Goal: Book appointment/travel/reservation

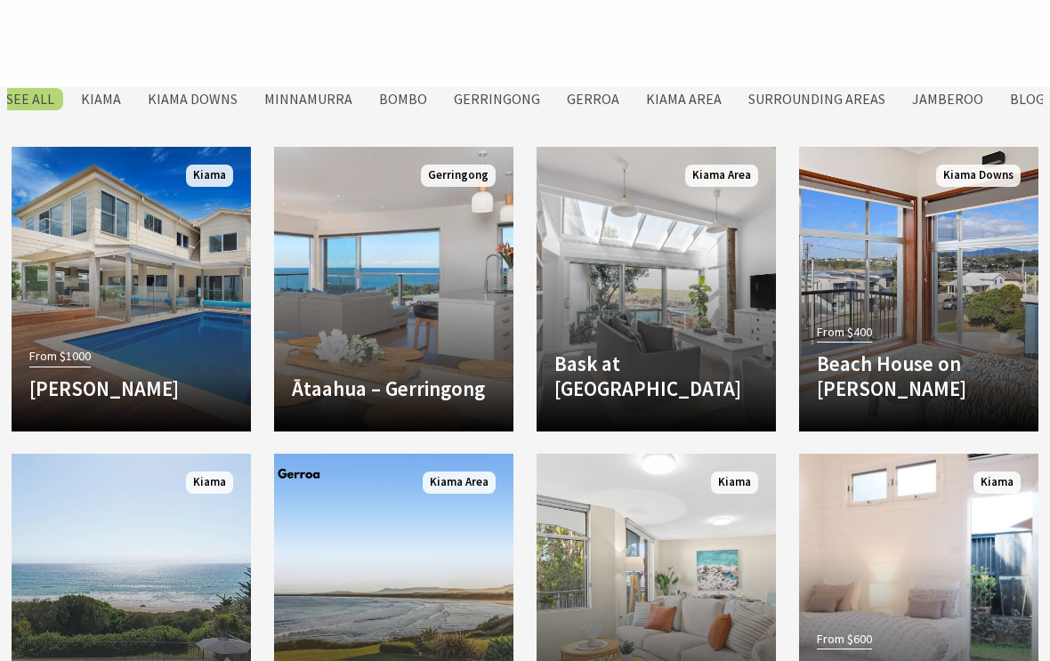
scroll to position [819, 0]
click at [945, 318] on div "From $400 Beach House on Johnson Discover the hidden gem of Kiama Downs at Beac…" at bounding box center [918, 366] width 239 height 96
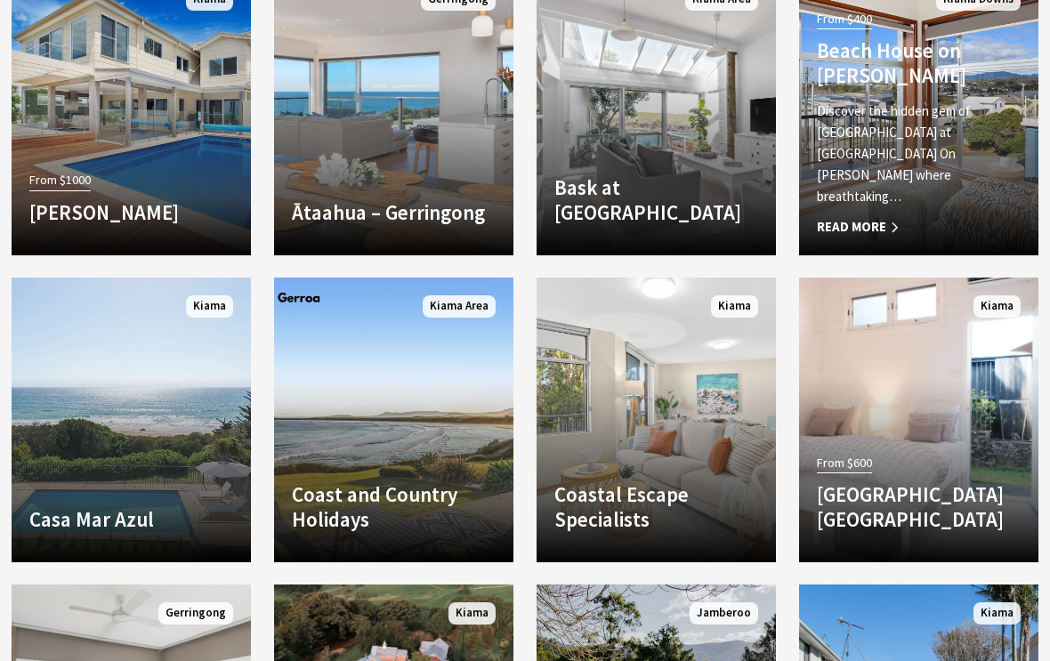
scroll to position [995, 0]
click at [177, 417] on link "Another Image Used Casa Mar Azul Located on the South Coast of NSW Casa Mar Azu…" at bounding box center [131, 420] width 239 height 285
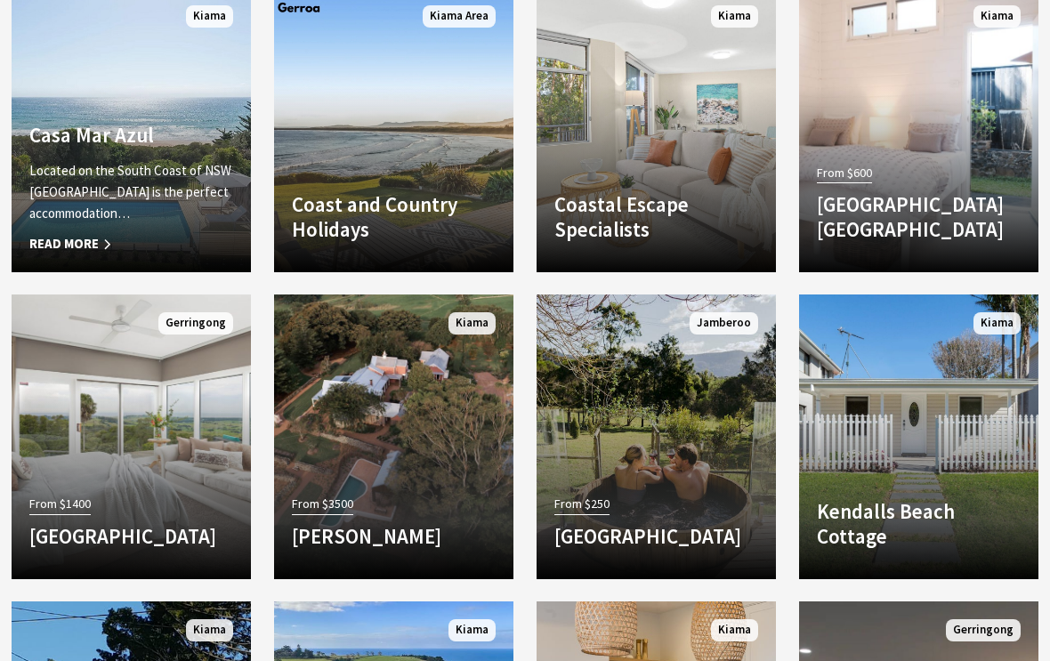
scroll to position [1283, 0]
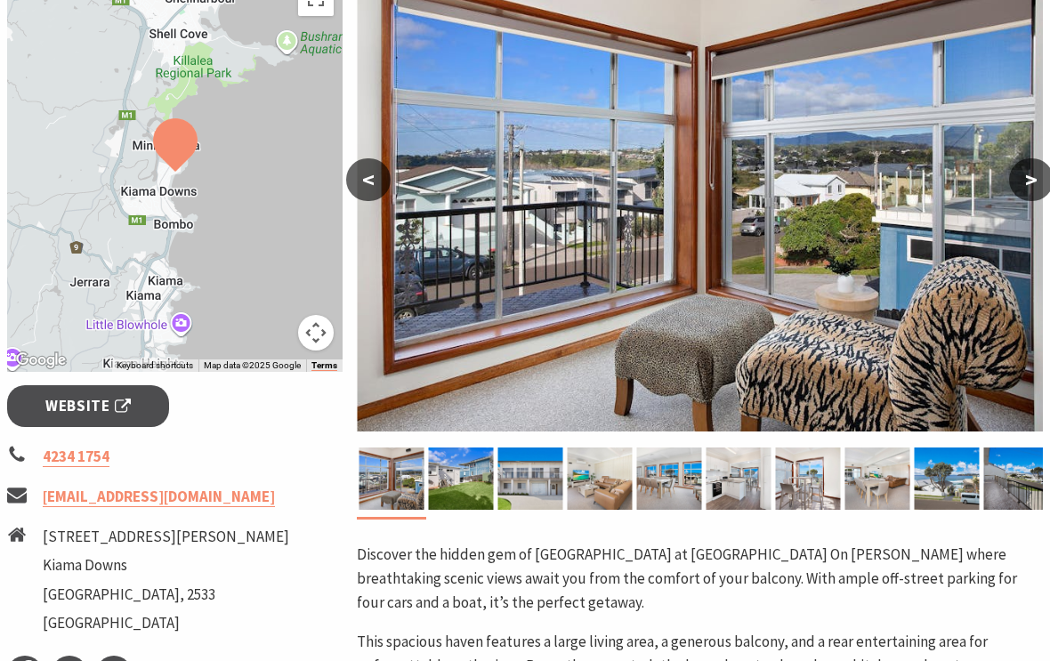
scroll to position [357, 0]
click at [1022, 474] on img at bounding box center [1016, 479] width 65 height 62
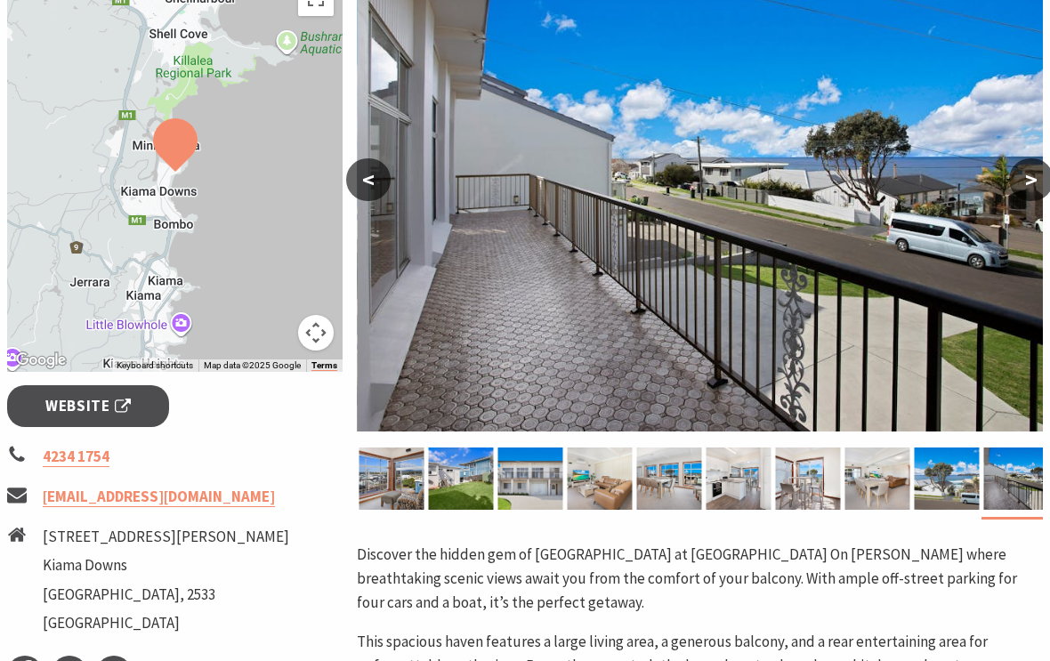
click at [1022, 472] on img at bounding box center [1016, 479] width 65 height 62
click at [1008, 467] on img at bounding box center [1016, 479] width 65 height 62
click at [1019, 473] on img at bounding box center [1016, 479] width 65 height 62
click at [961, 478] on img at bounding box center [947, 479] width 65 height 62
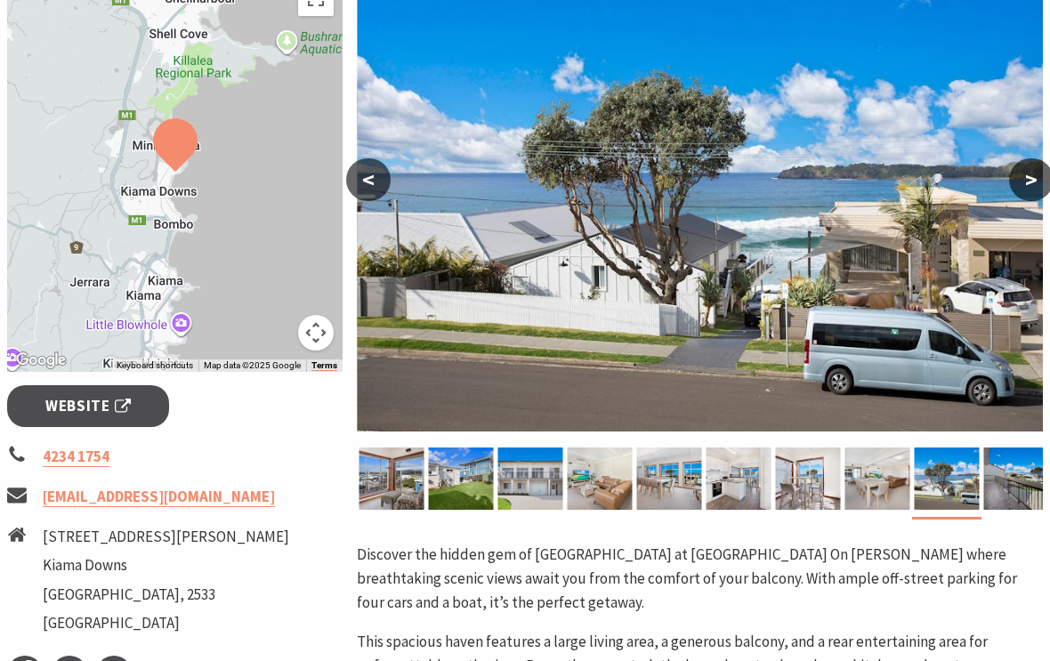
click at [901, 475] on img at bounding box center [877, 479] width 65 height 62
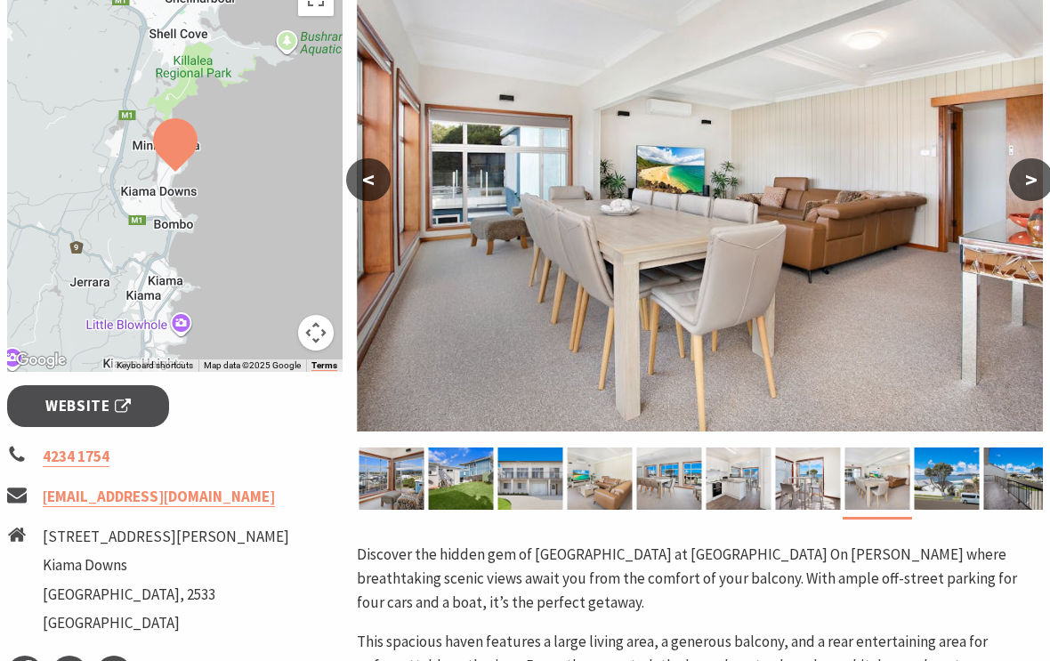
click at [822, 482] on img at bounding box center [808, 479] width 65 height 62
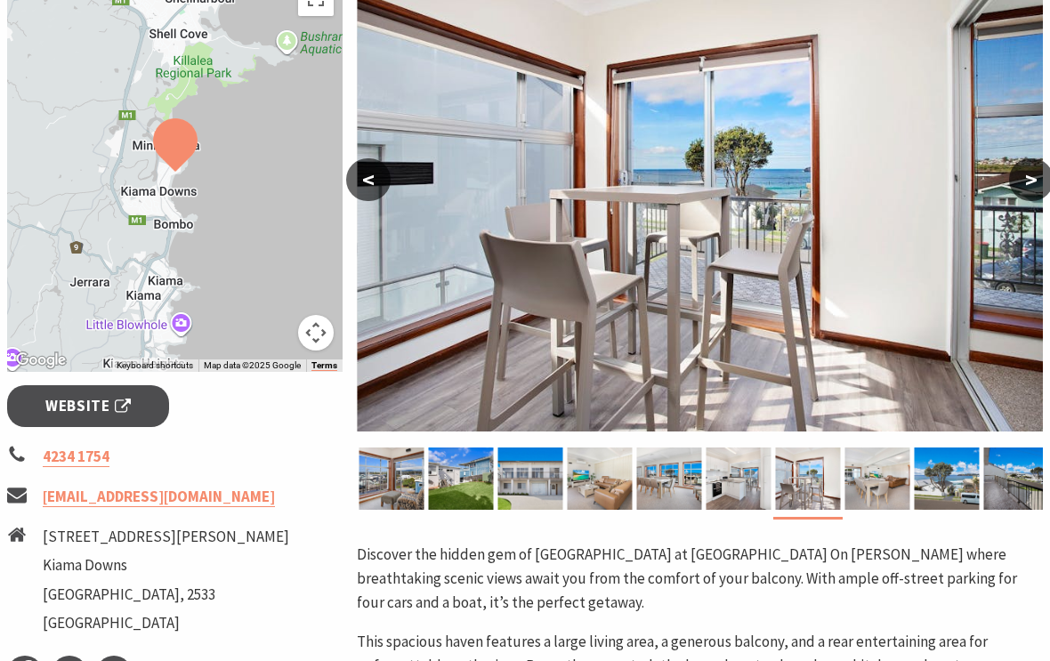
click at [530, 470] on img at bounding box center [530, 479] width 65 height 62
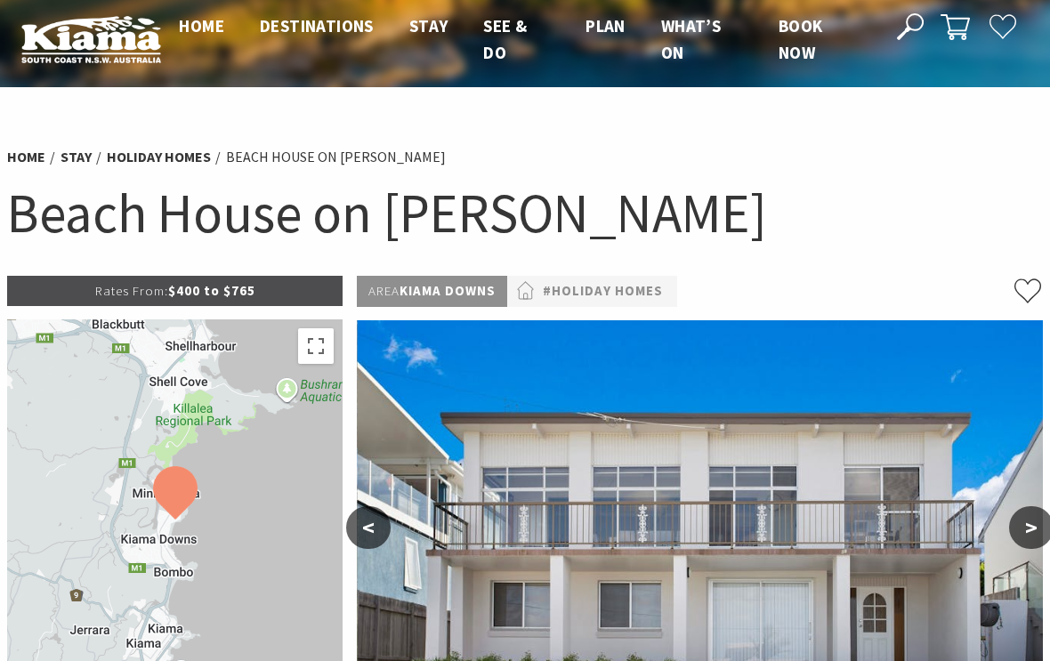
scroll to position [0, 0]
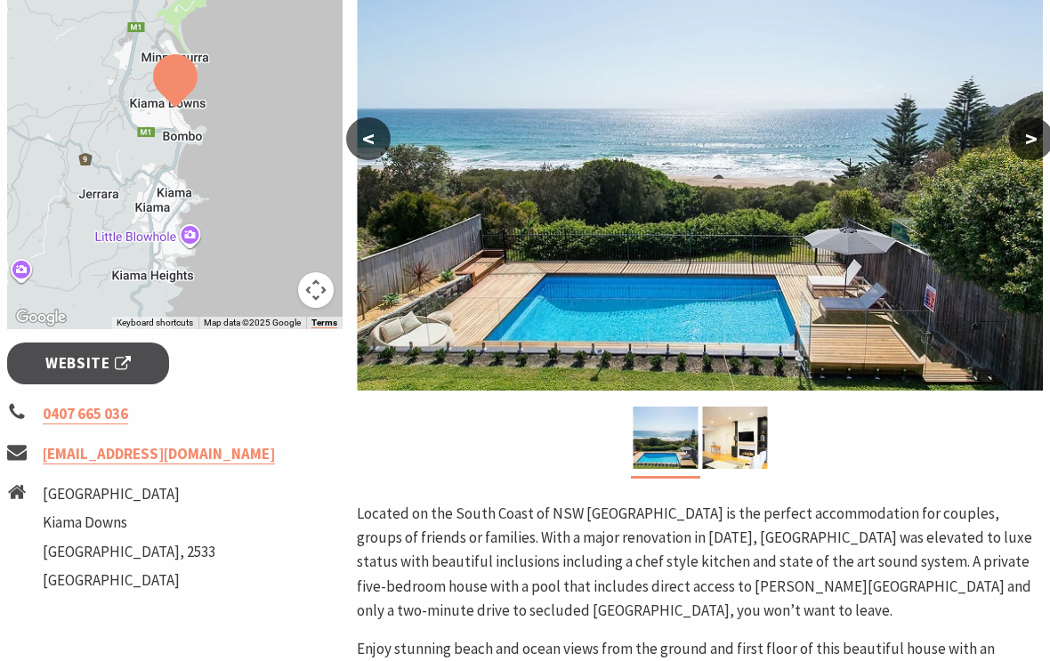
scroll to position [397, 0]
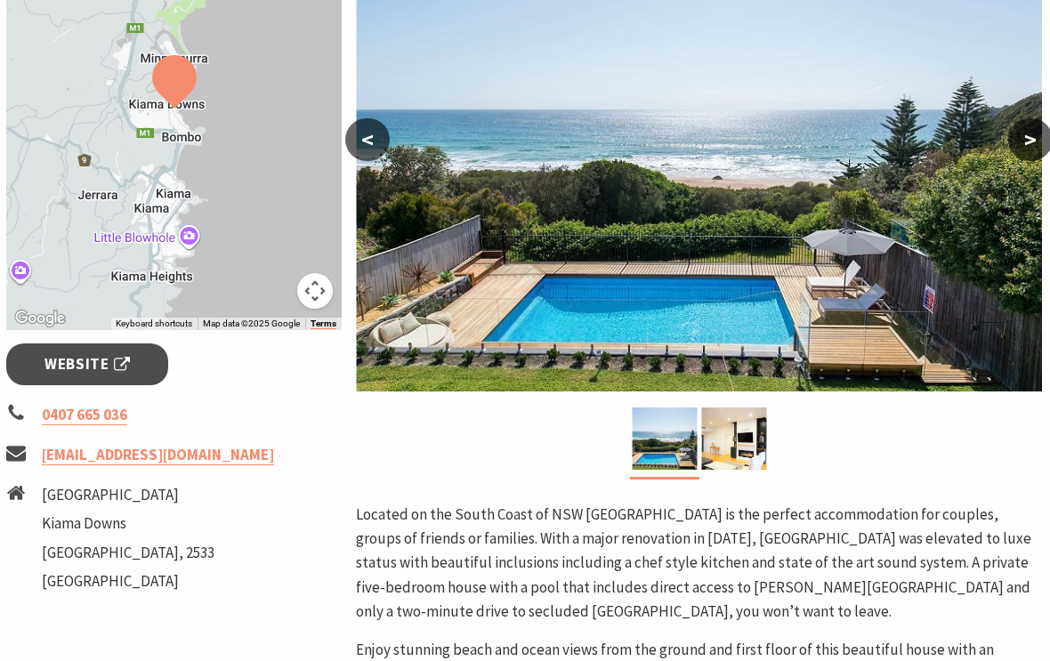
click at [106, 363] on span "Website" at bounding box center [87, 364] width 85 height 24
